Goal: Task Accomplishment & Management: Use online tool/utility

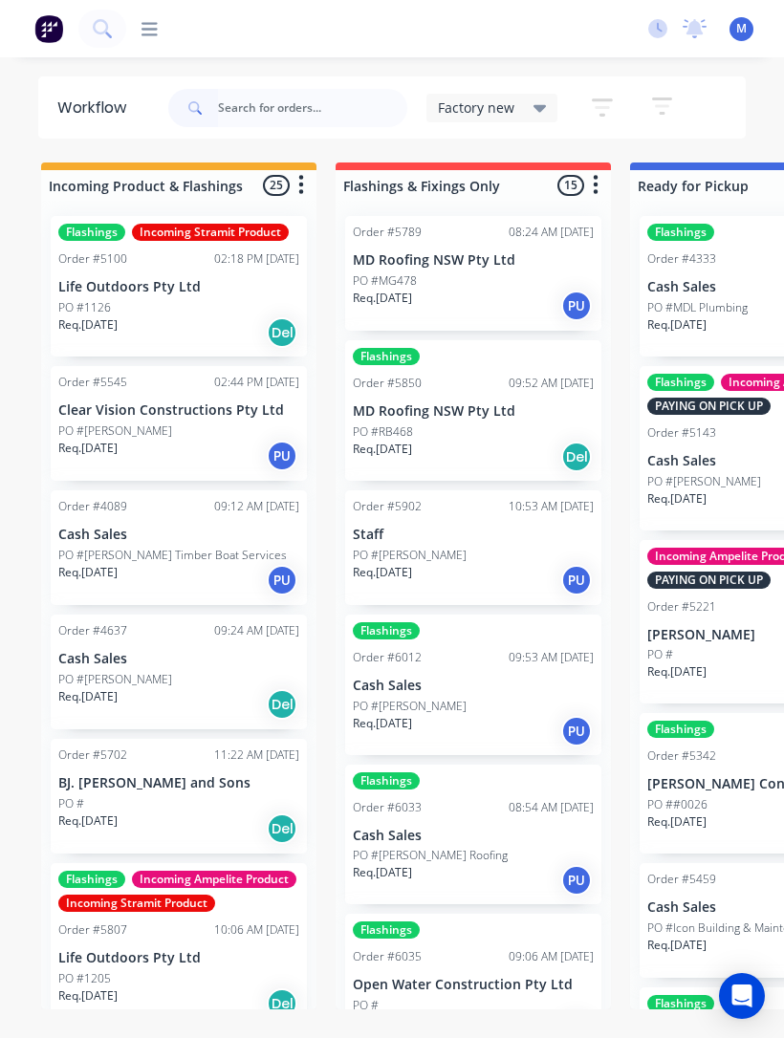
click at [326, 110] on input "text" at bounding box center [312, 108] width 189 height 38
type input "[PERSON_NAME]"
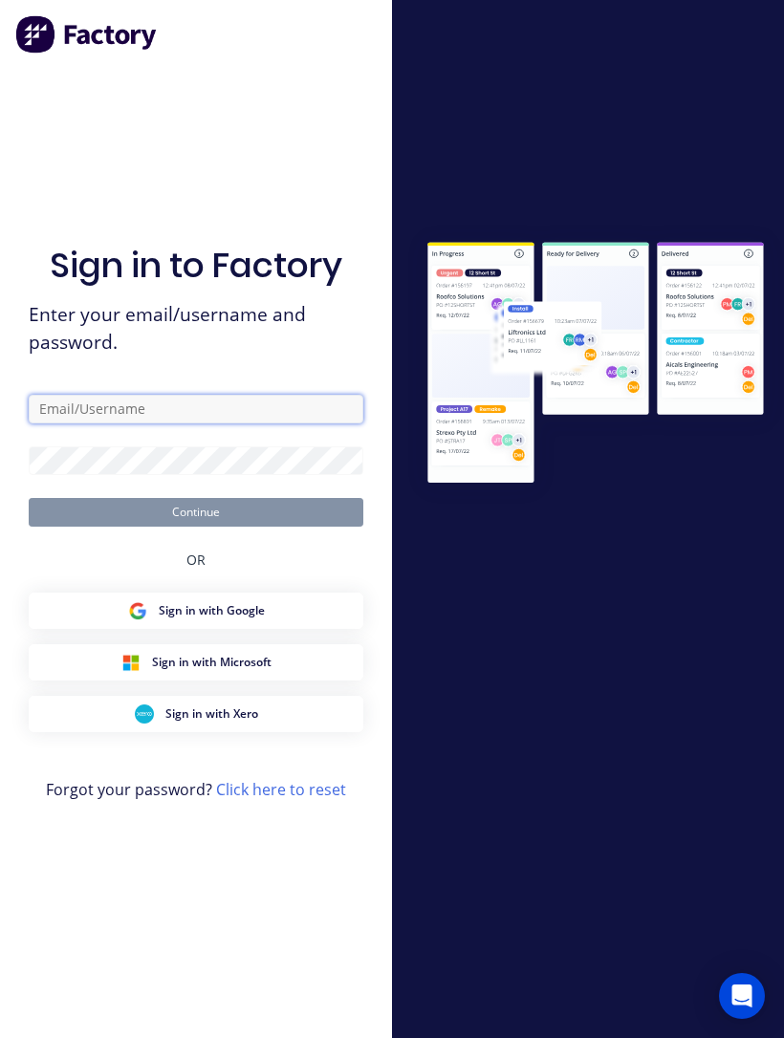
click at [256, 423] on input "text" at bounding box center [196, 409] width 335 height 29
click at [262, 415] on input "text" at bounding box center [196, 409] width 335 height 29
click at [270, 423] on input "text" at bounding box center [196, 409] width 335 height 29
click at [335, 560] on div "Sign in to Factory Enter your email/username and password. Continue OR Sign in …" at bounding box center [196, 538] width 335 height 969
click at [262, 423] on input "text" at bounding box center [196, 409] width 335 height 29
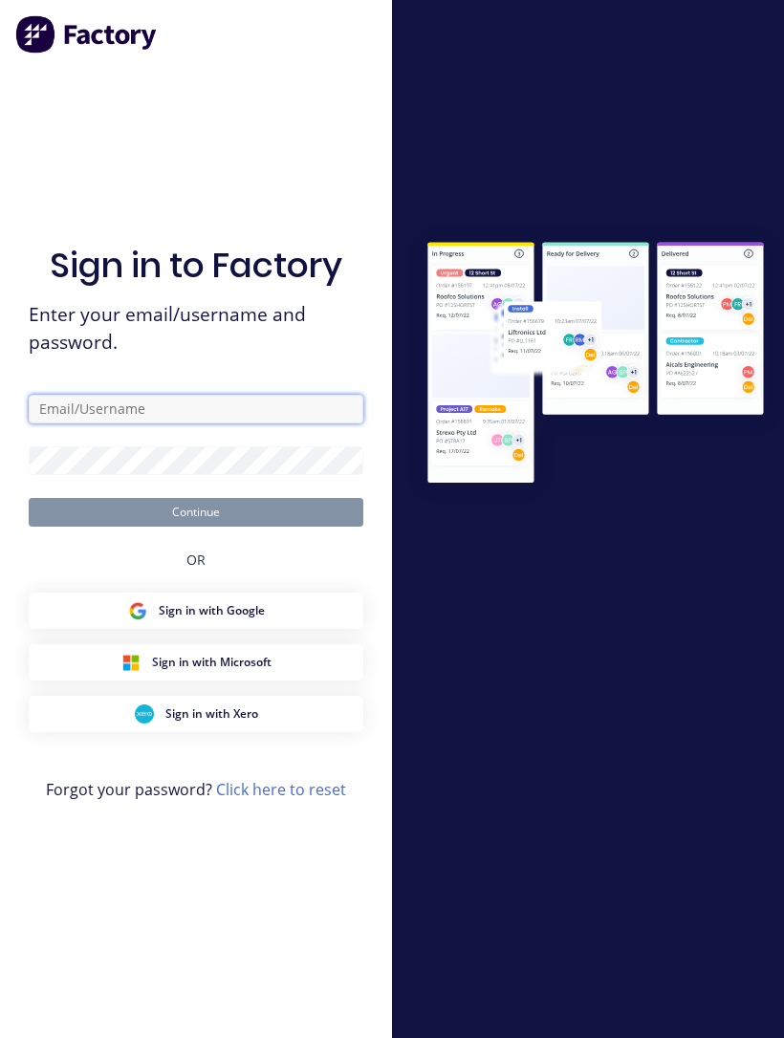
click at [312, 423] on input "text" at bounding box center [196, 409] width 335 height 29
click at [234, 419] on input "text" at bounding box center [196, 409] width 335 height 29
type input "S"
type input "[EMAIL_ADDRESS][DOMAIN_NAME]"
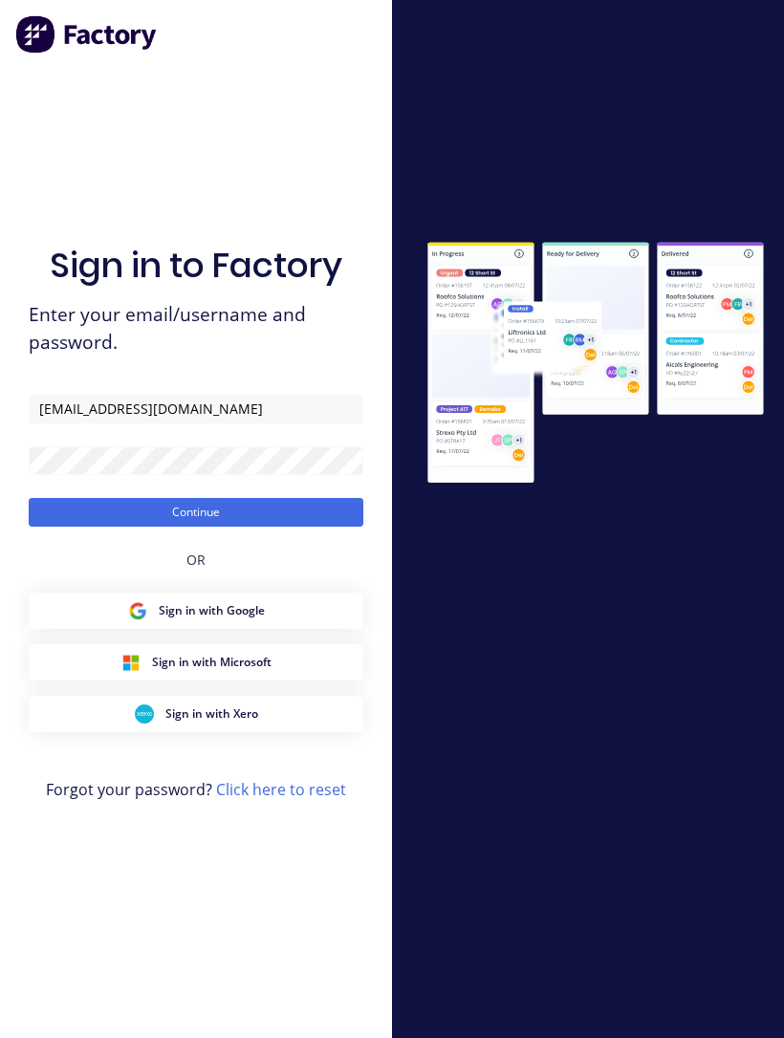
click at [319, 527] on button "Continue" at bounding box center [196, 512] width 335 height 29
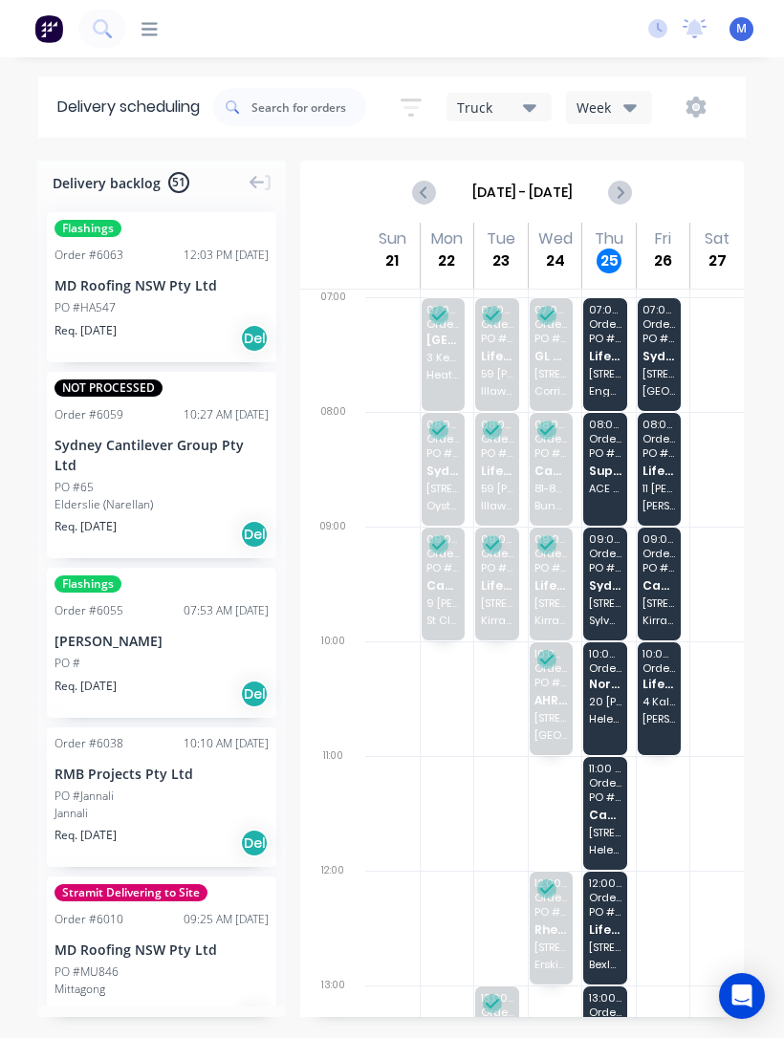
click at [172, 40] on div "productivity productivity Workflow Planner Delivery Scheduling Timesheets No ne…" at bounding box center [392, 28] width 784 height 57
click at [157, 32] on icon at bounding box center [149, 29] width 16 height 18
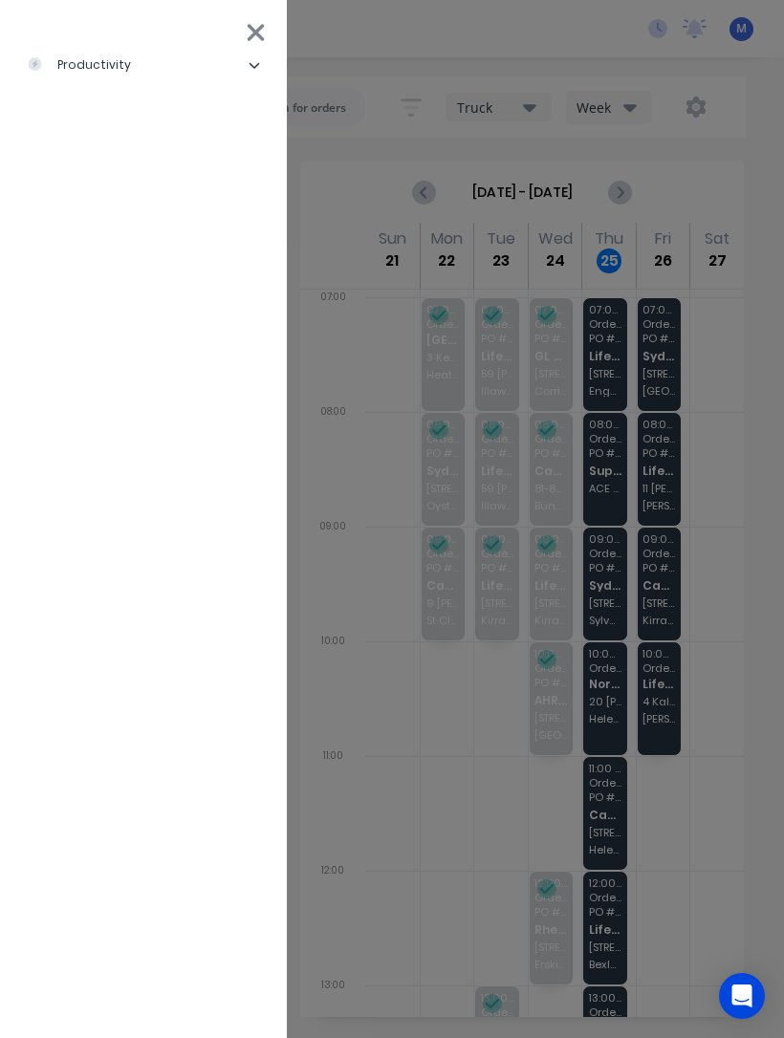
click at [152, 64] on li "productivity" at bounding box center [143, 65] width 256 height 48
click at [103, 116] on div "Workflow" at bounding box center [86, 112] width 88 height 17
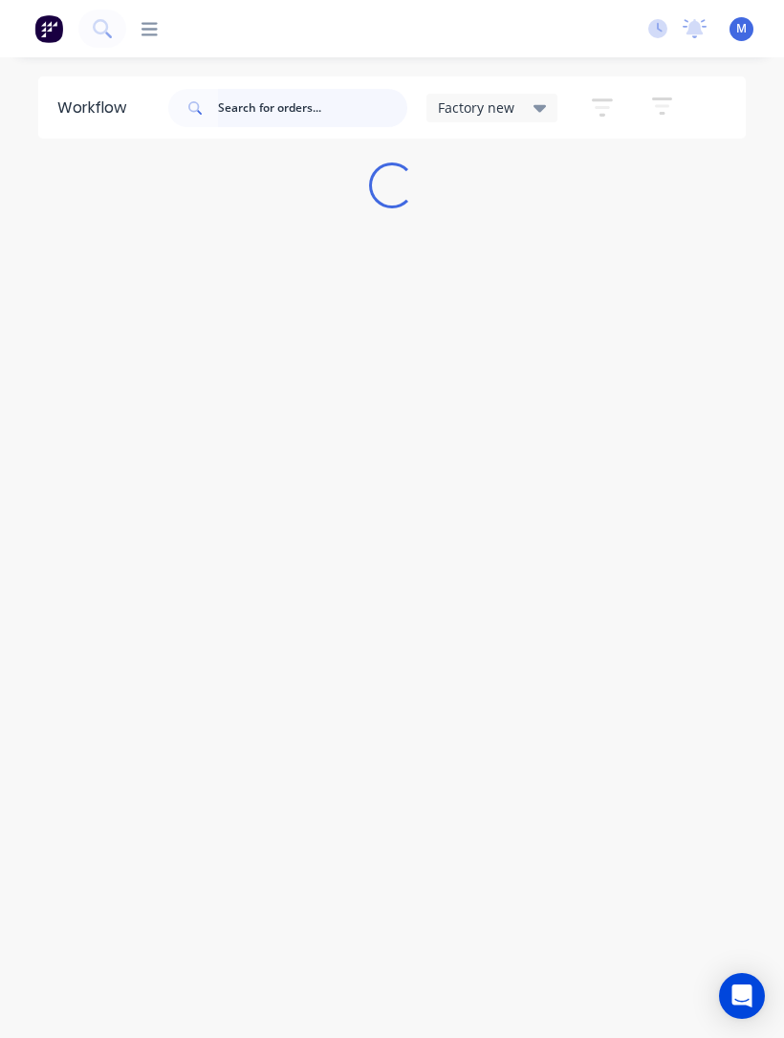
click at [270, 115] on input "text" at bounding box center [312, 108] width 189 height 38
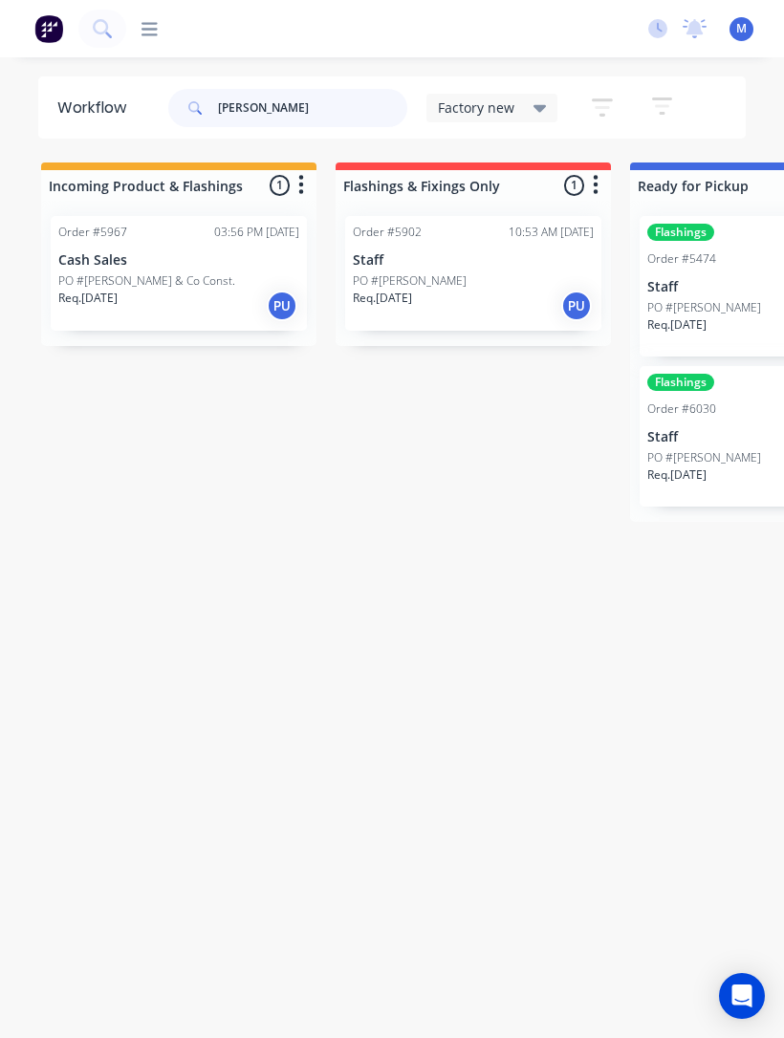
type input "[PERSON_NAME]"
click at [152, 269] on div "Order #5967 03:56 PM 19/09/25 Cash Sales PO #Smith & Co Const. Req. 19/09/25 PU" at bounding box center [179, 273] width 256 height 115
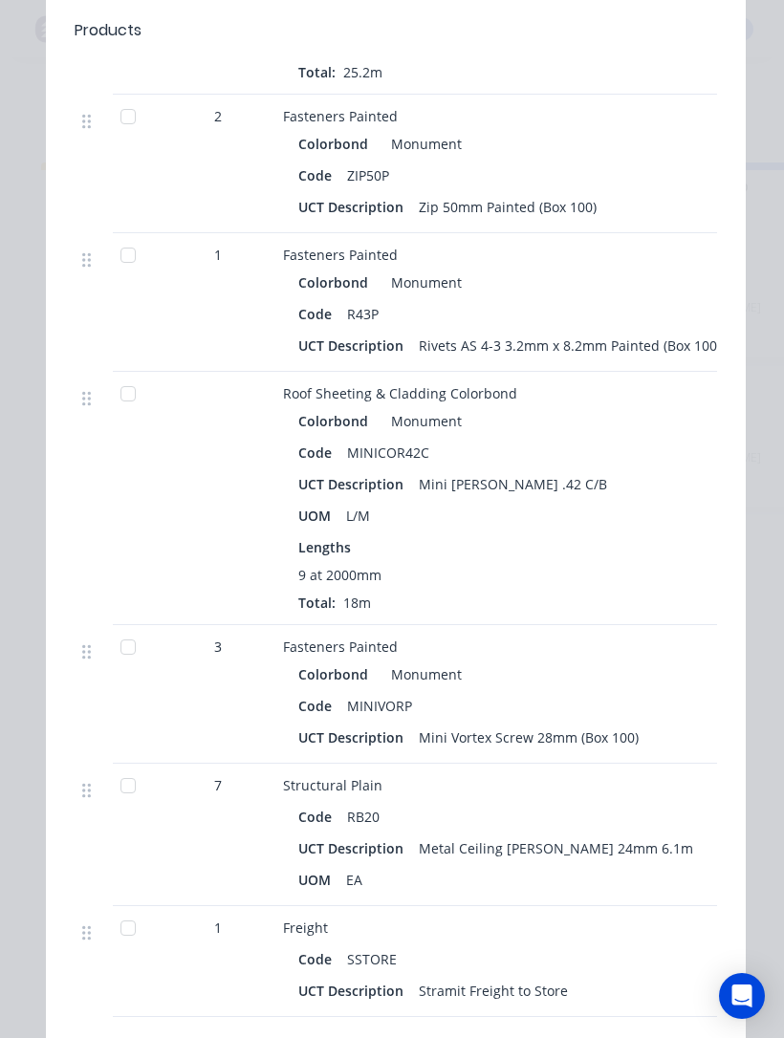
scroll to position [2099, 0]
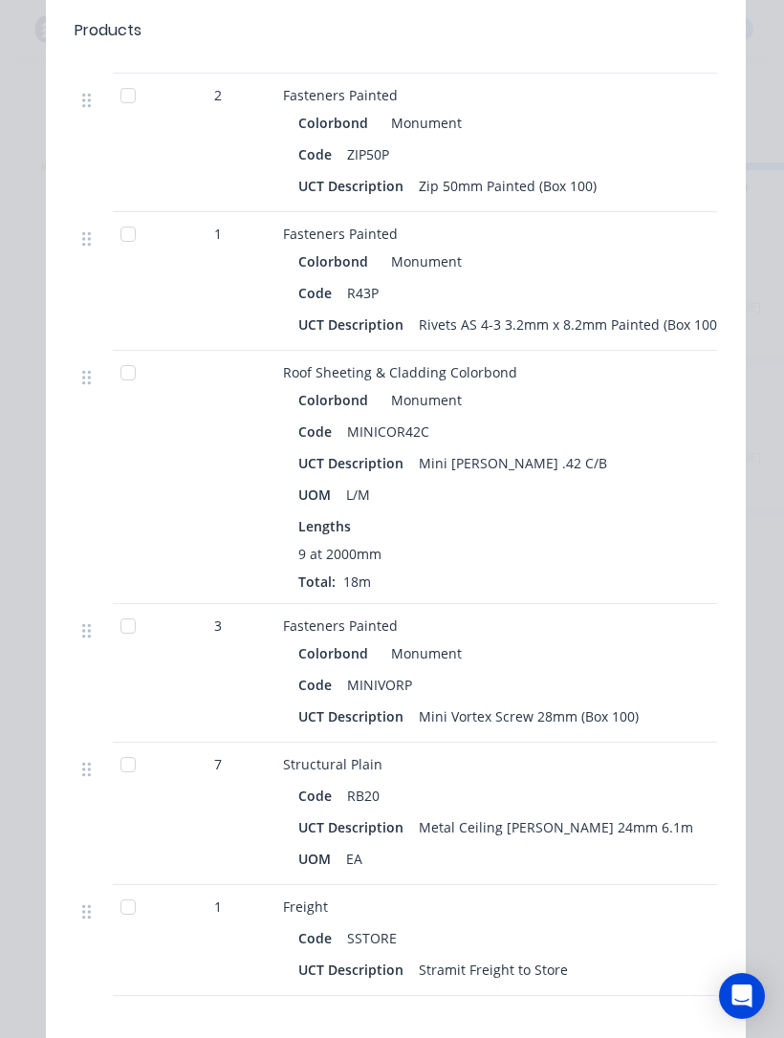
click at [125, 391] on div at bounding box center [128, 373] width 38 height 38
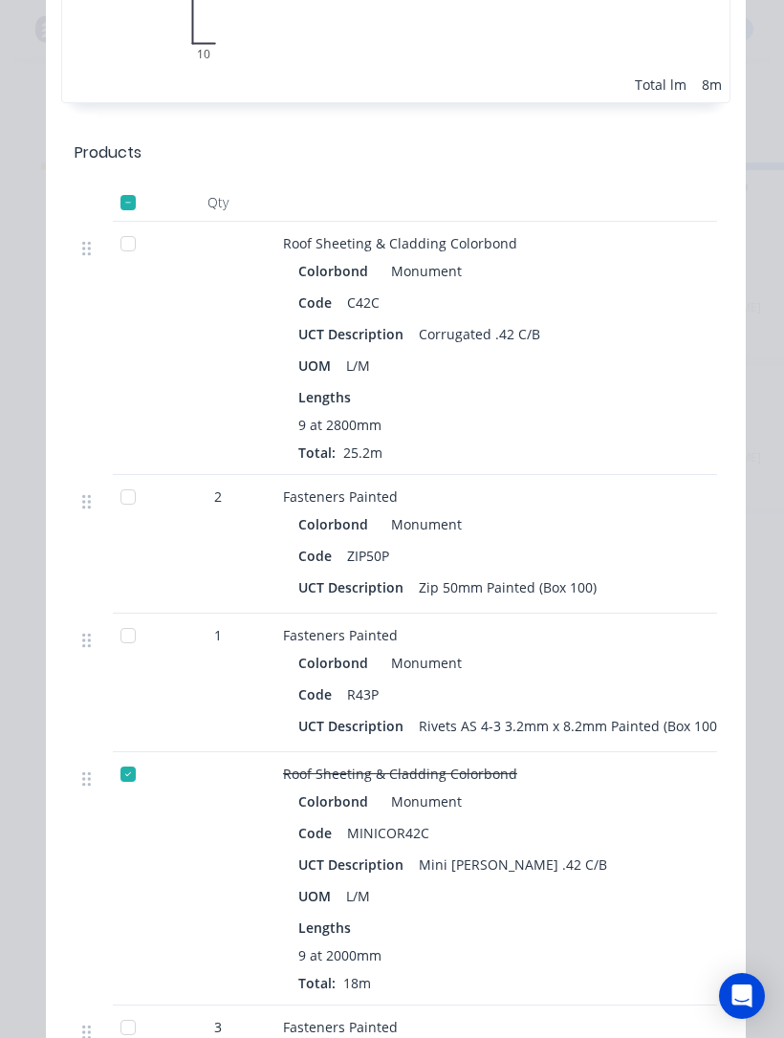
scroll to position [1687, 0]
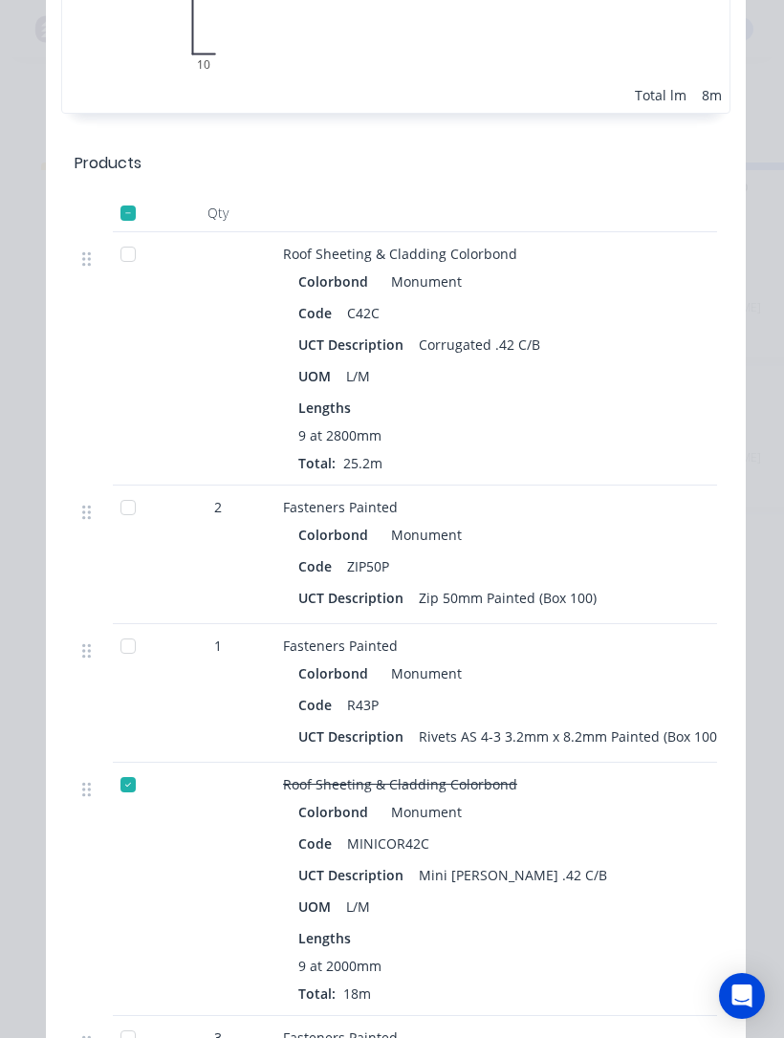
click at [116, 497] on div at bounding box center [128, 507] width 38 height 38
click at [122, 646] on div at bounding box center [128, 646] width 38 height 38
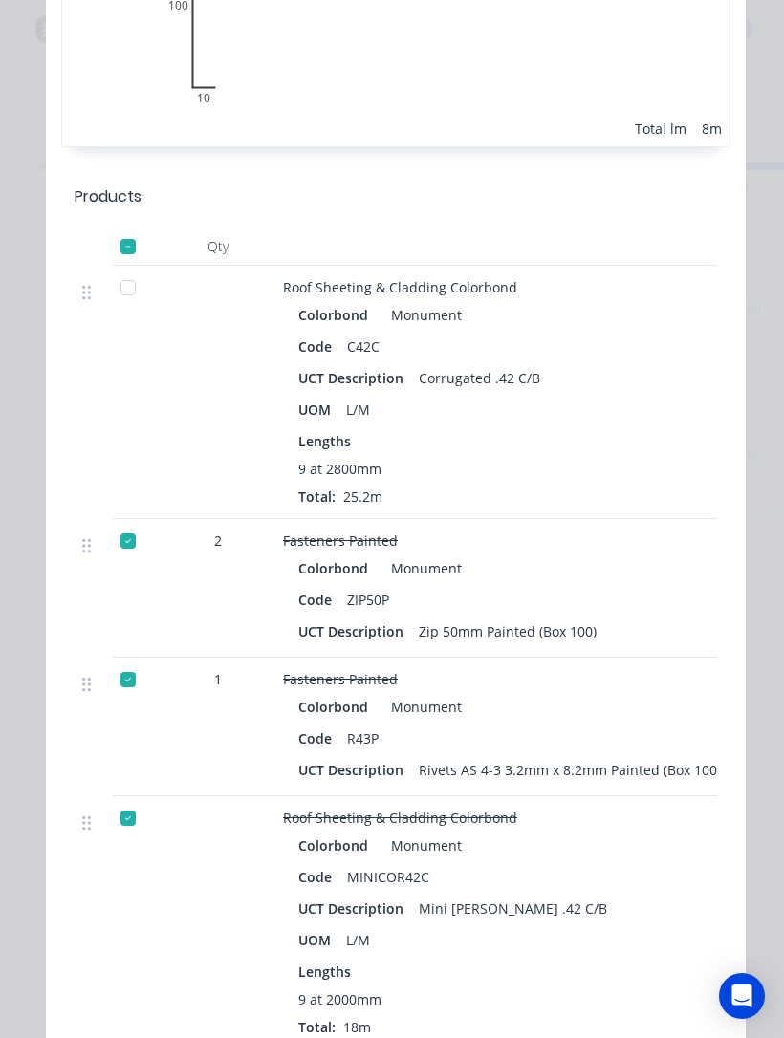
scroll to position [1643, 0]
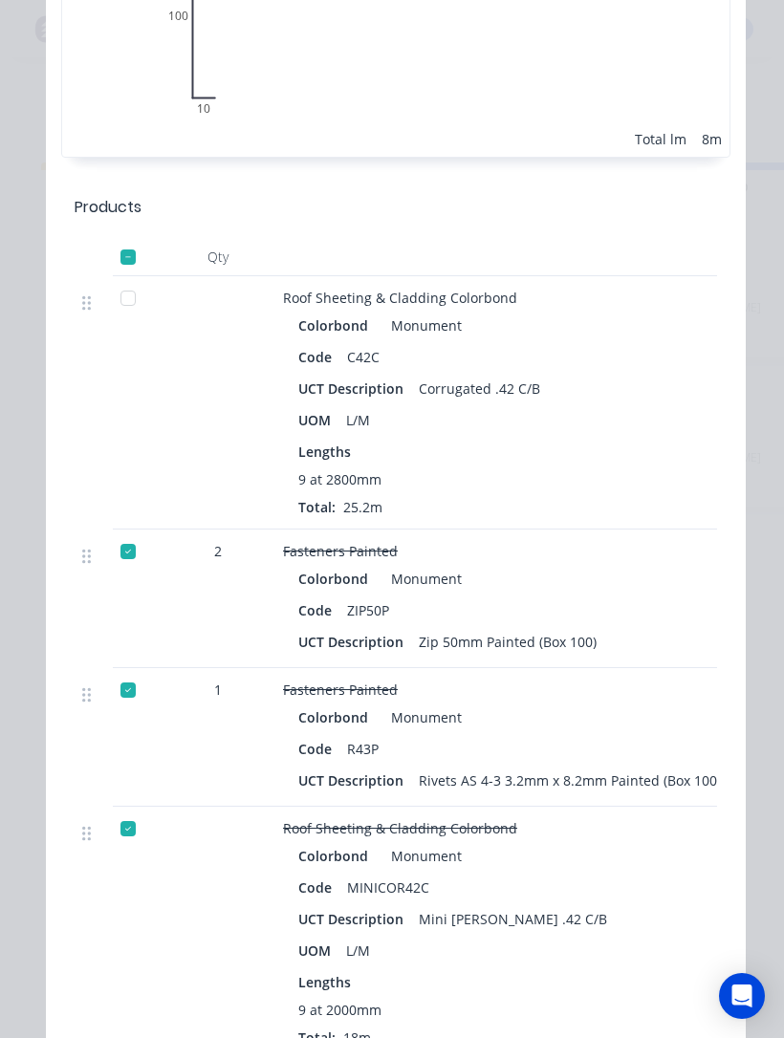
click at [139, 313] on div at bounding box center [128, 298] width 38 height 38
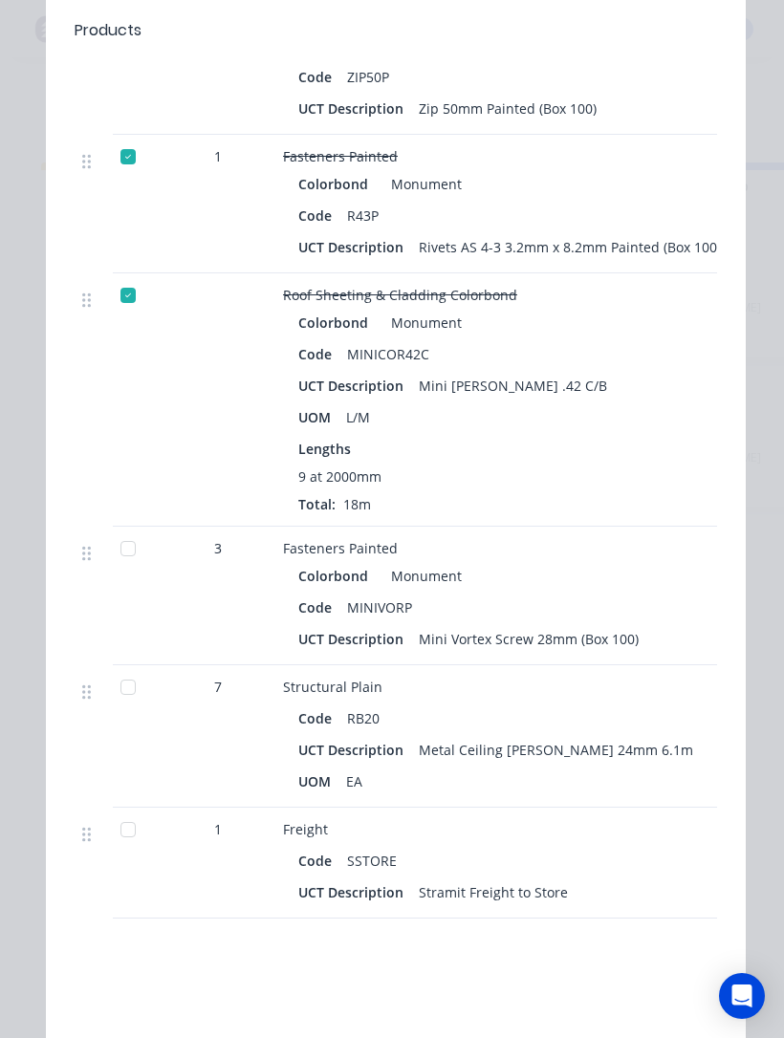
scroll to position [2177, 0]
click at [111, 543] on div at bounding box center [128, 548] width 38 height 38
click at [126, 694] on div at bounding box center [128, 686] width 38 height 38
click at [126, 833] on div at bounding box center [128, 828] width 38 height 38
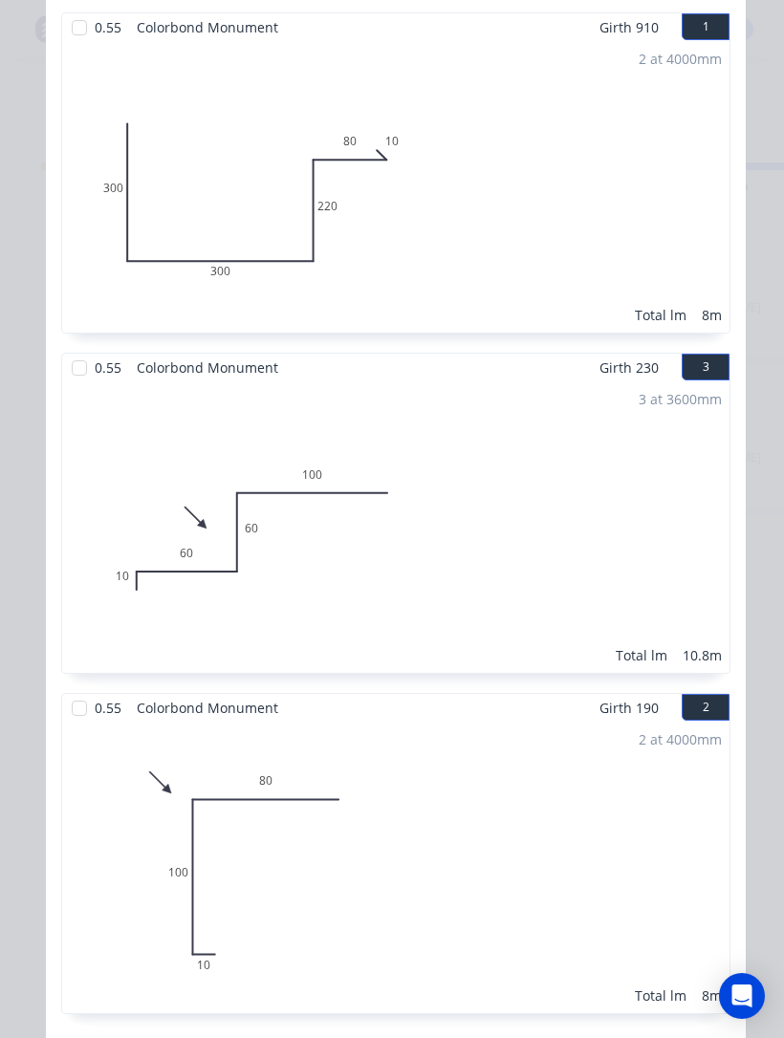
scroll to position [789, 0]
